Goal: Task Accomplishment & Management: Complete application form

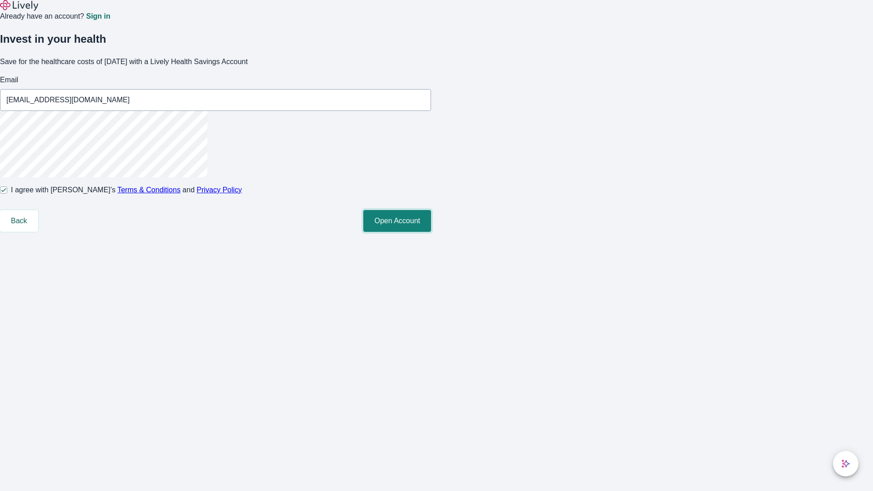
click at [431, 232] on button "Open Account" at bounding box center [397, 221] width 68 height 22
type input "[EMAIL_ADDRESS][DOMAIN_NAME]"
click at [7, 194] on input "I agree with Lively’s Terms & Conditions and Privacy Policy" at bounding box center [3, 190] width 7 height 7
checkbox input "false"
type input "[EMAIL_ADDRESS][DOMAIN_NAME]"
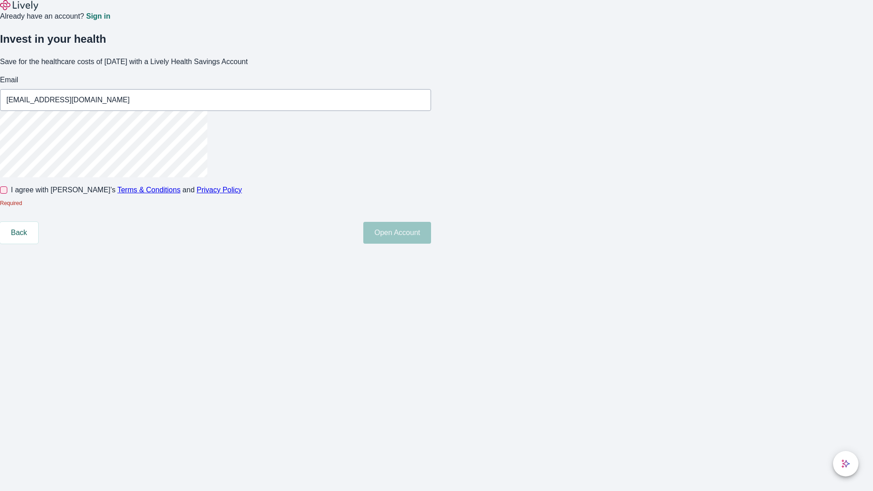
click at [7, 194] on input "I agree with Lively’s Terms & Conditions and Privacy Policy" at bounding box center [3, 190] width 7 height 7
checkbox input "true"
click at [431, 232] on button "Open Account" at bounding box center [397, 221] width 68 height 22
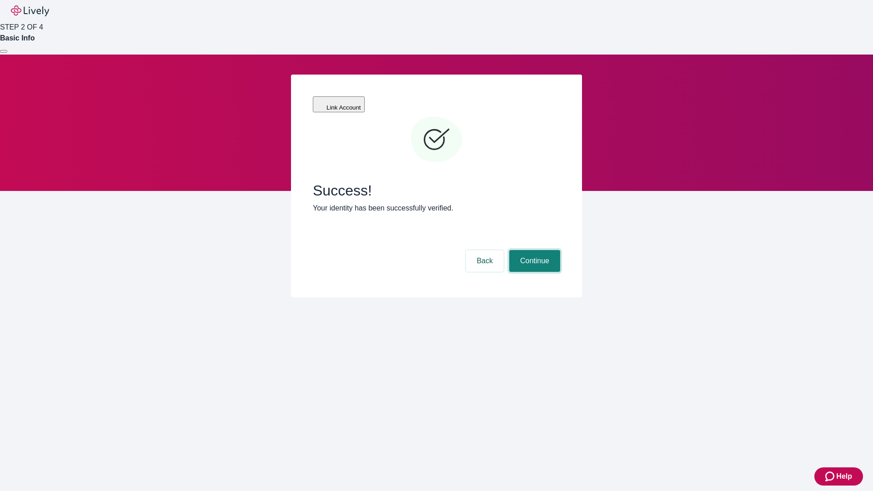
click at [534, 250] on button "Continue" at bounding box center [535, 261] width 51 height 22
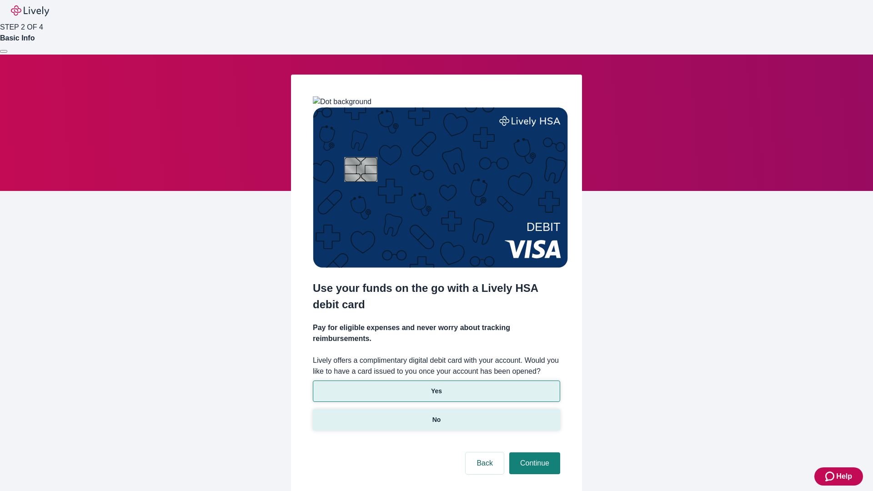
click at [436, 415] on p "No" at bounding box center [437, 420] width 9 height 10
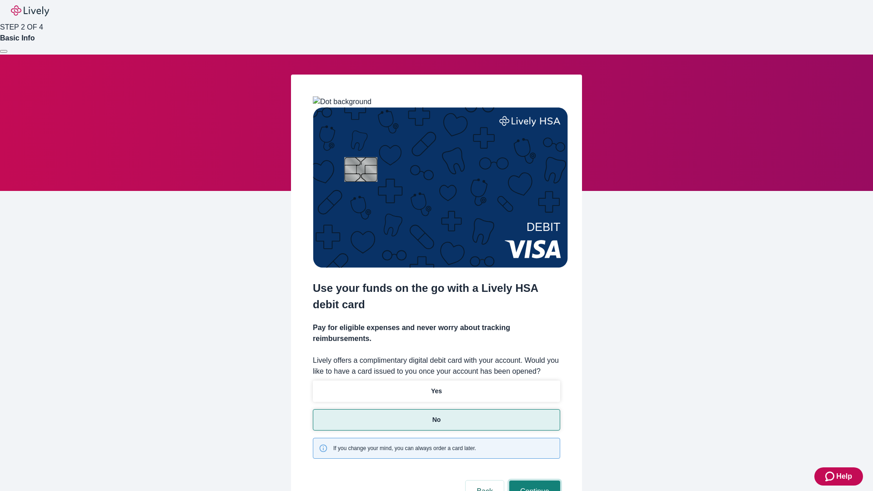
click at [534, 481] on button "Continue" at bounding box center [535, 492] width 51 height 22
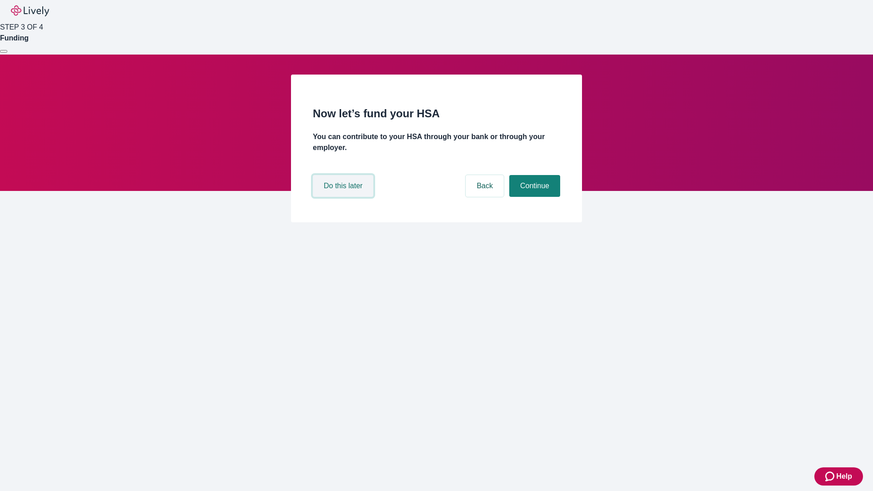
click at [344, 197] on button "Do this later" at bounding box center [343, 186] width 61 height 22
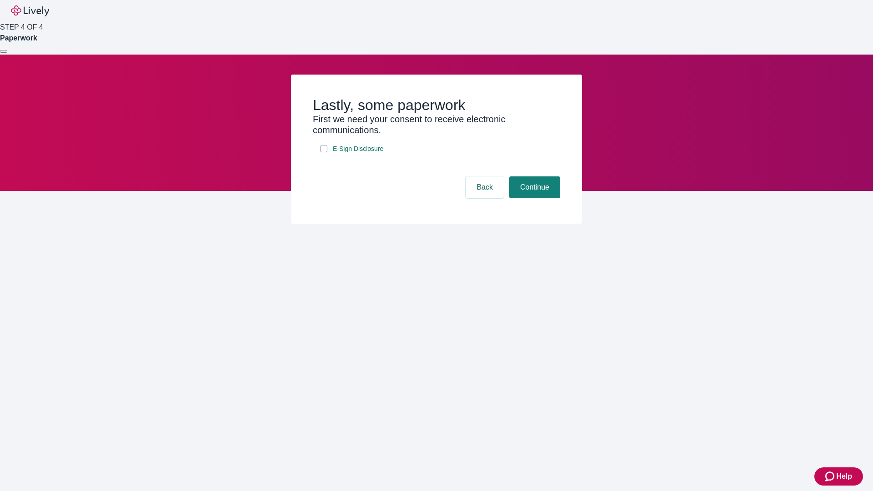
click at [324, 152] on input "E-Sign Disclosure" at bounding box center [323, 148] width 7 height 7
checkbox input "true"
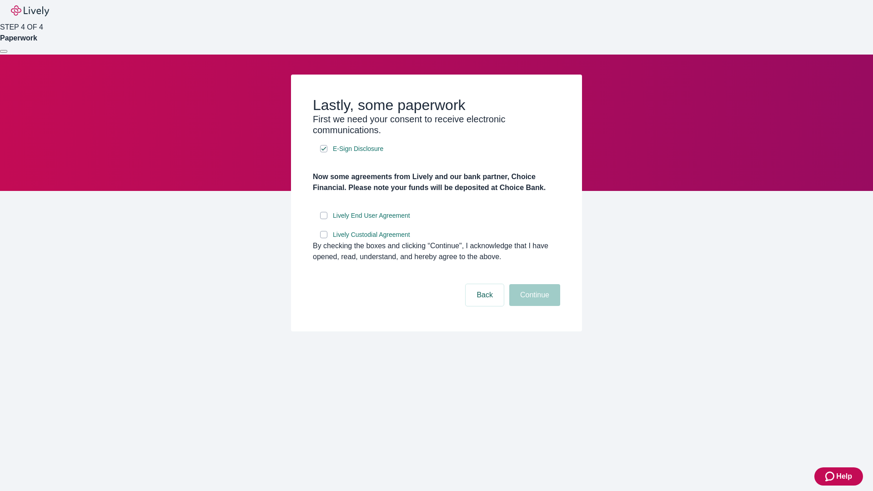
click at [324, 219] on input "Lively End User Agreement" at bounding box center [323, 215] width 7 height 7
checkbox input "true"
click at [324, 238] on input "Lively Custodial Agreement" at bounding box center [323, 234] width 7 height 7
checkbox input "true"
click at [534, 306] on button "Continue" at bounding box center [535, 295] width 51 height 22
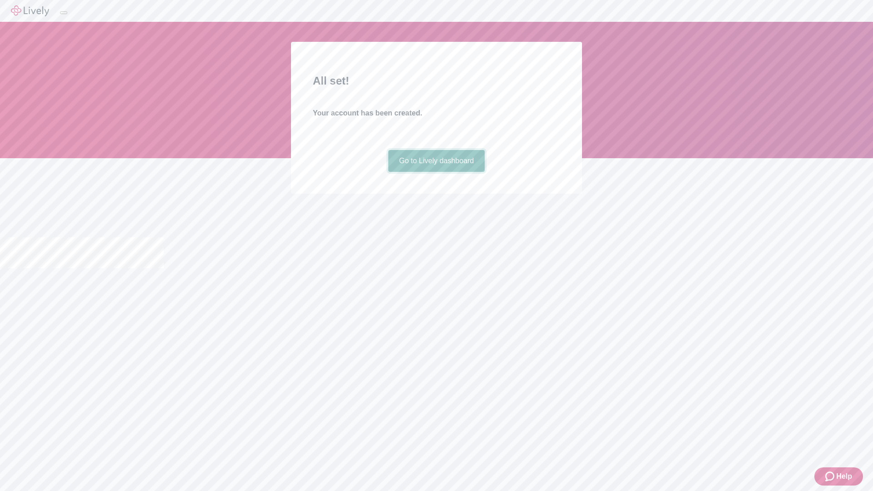
click at [436, 172] on link "Go to Lively dashboard" at bounding box center [437, 161] width 97 height 22
